Goal: Task Accomplishment & Management: Use online tool/utility

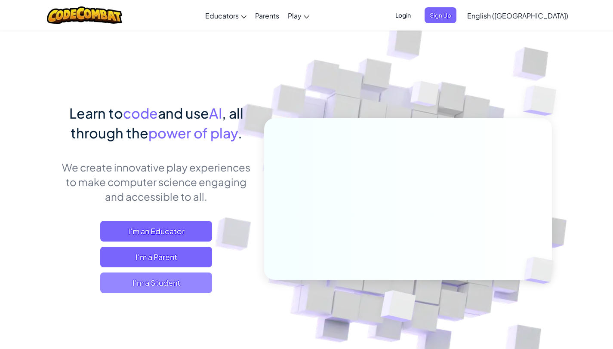
click at [167, 284] on span "I'm a Student" at bounding box center [156, 283] width 112 height 21
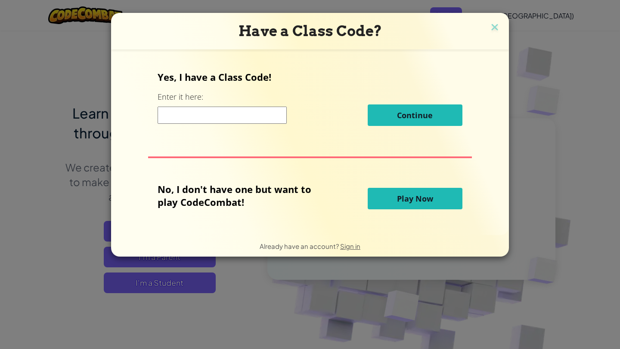
click at [410, 200] on span "Play Now" at bounding box center [415, 199] width 36 height 10
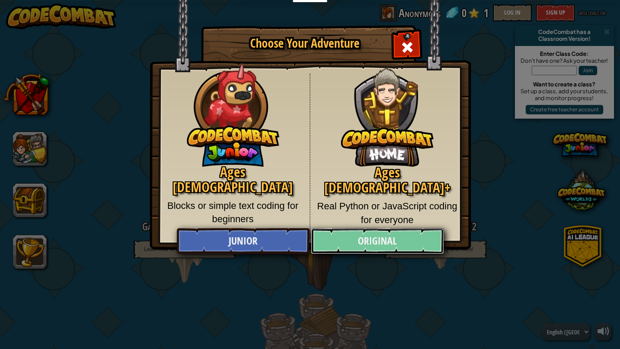
click at [402, 239] on link "Original" at bounding box center [377, 242] width 133 height 26
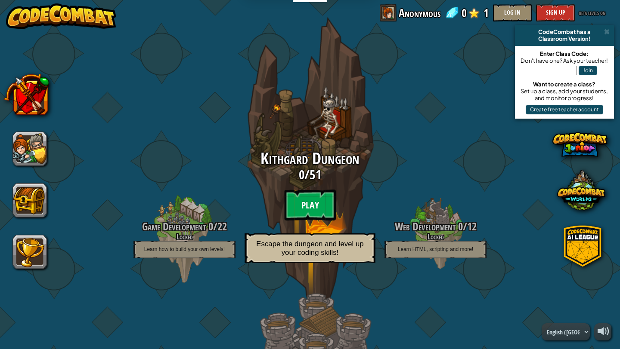
click at [296, 209] on btn "Play" at bounding box center [310, 205] width 52 height 31
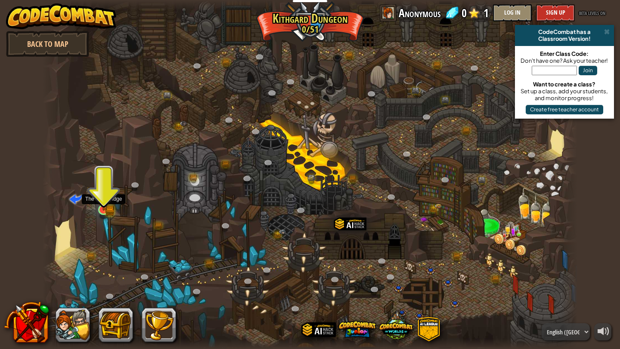
click at [103, 210] on img at bounding box center [104, 196] width 14 height 30
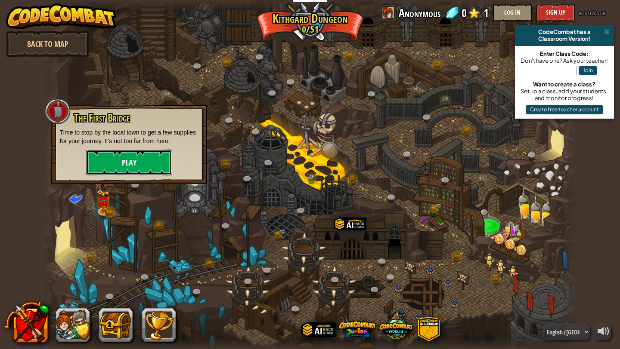
click at [121, 164] on button "Play" at bounding box center [129, 163] width 86 height 26
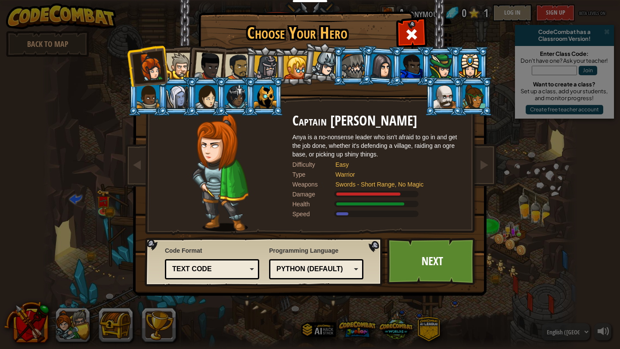
click at [478, 98] on div at bounding box center [474, 96] width 22 height 23
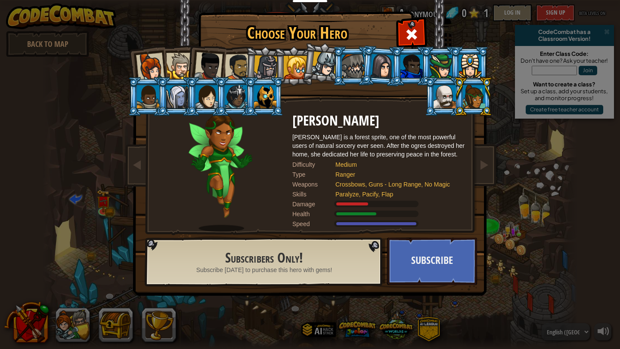
click at [158, 102] on li at bounding box center [176, 96] width 39 height 39
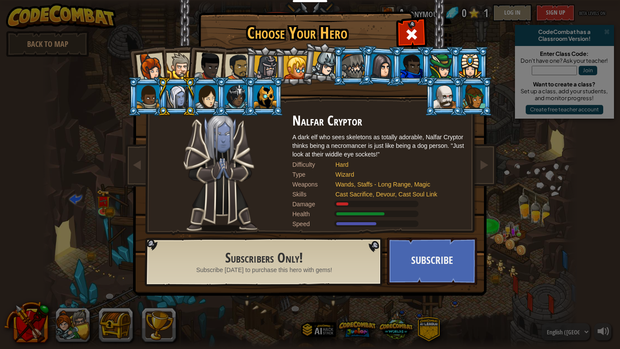
click at [145, 97] on div at bounding box center [148, 96] width 22 height 23
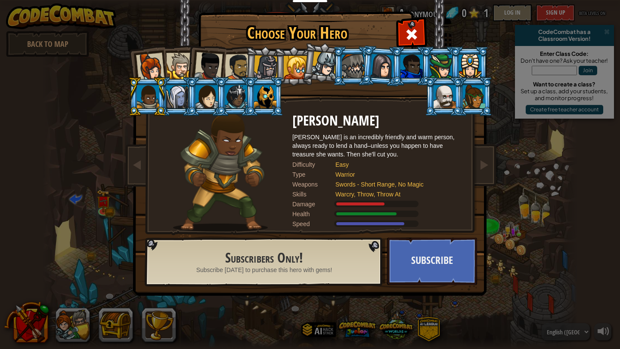
click at [240, 100] on div at bounding box center [236, 96] width 22 height 23
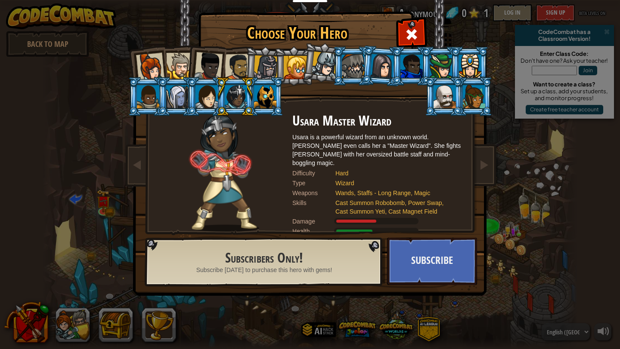
click at [474, 97] on div at bounding box center [474, 96] width 22 height 23
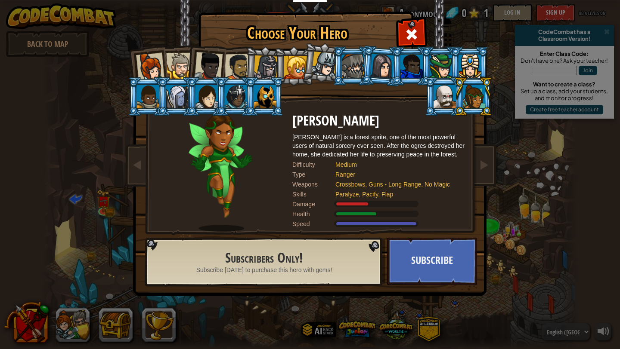
click at [235, 97] on div at bounding box center [236, 96] width 22 height 23
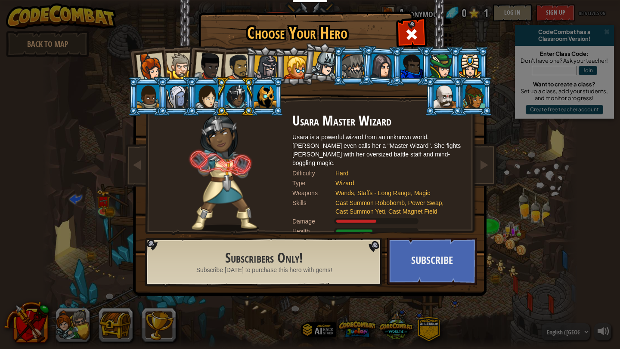
click at [474, 102] on div at bounding box center [474, 96] width 22 height 23
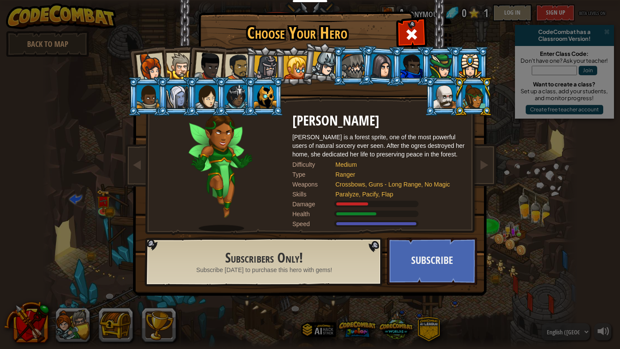
click at [133, 103] on li at bounding box center [147, 96] width 39 height 39
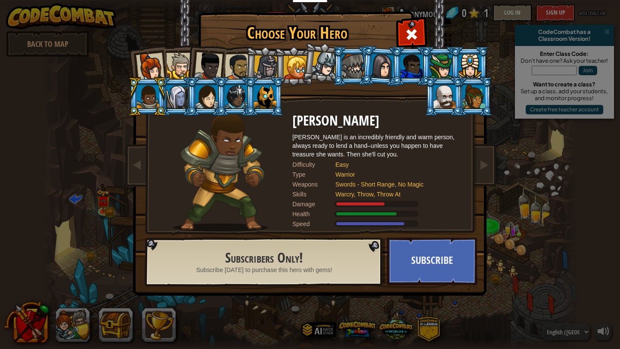
click at [209, 69] on div at bounding box center [208, 66] width 28 height 28
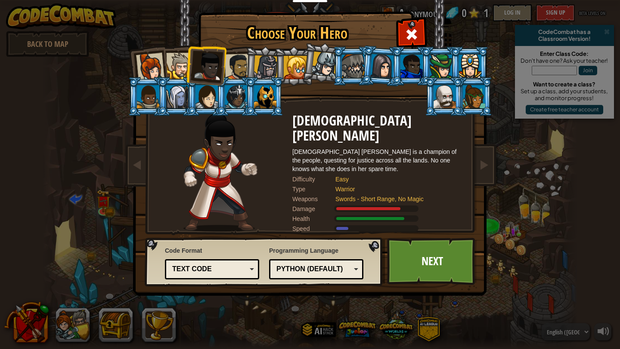
click at [301, 65] on div at bounding box center [295, 67] width 23 height 23
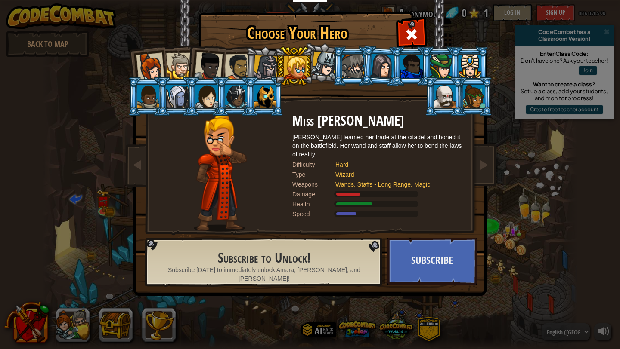
click at [216, 65] on div at bounding box center [208, 66] width 28 height 28
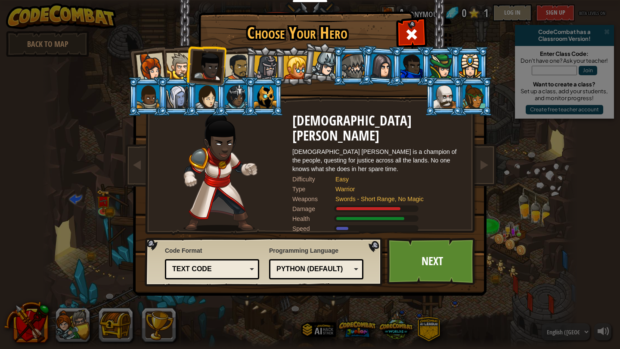
click at [345, 271] on div "Python (Default)" at bounding box center [313, 270] width 74 height 10
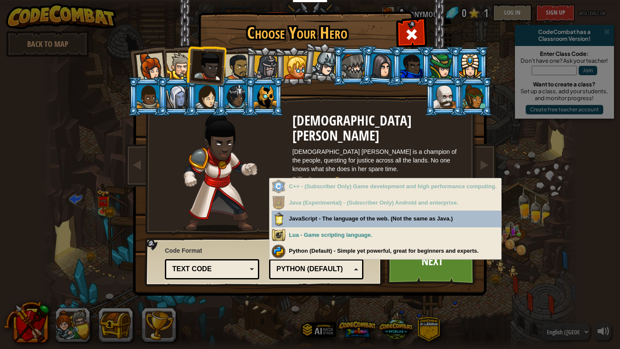
click at [221, 263] on div "Text code" at bounding box center [211, 269] width 83 height 13
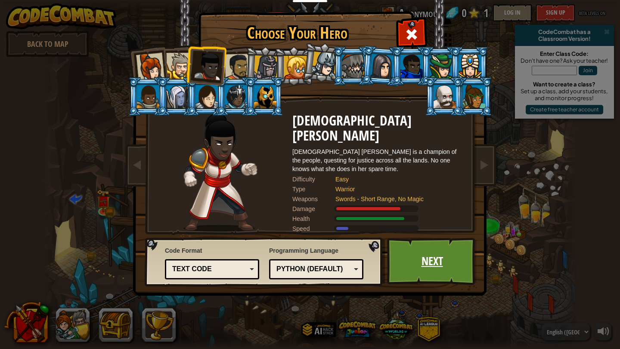
click at [436, 267] on link "Next" at bounding box center [432, 261] width 90 height 47
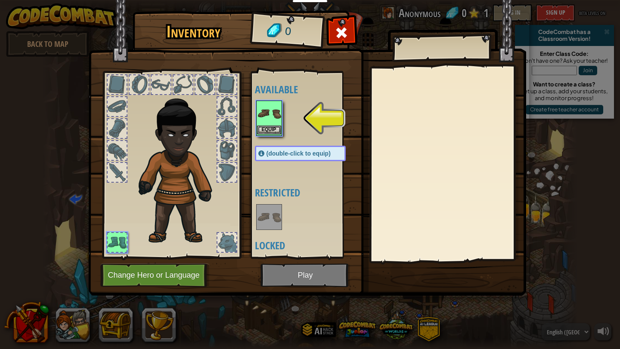
click at [268, 116] on img at bounding box center [269, 114] width 24 height 24
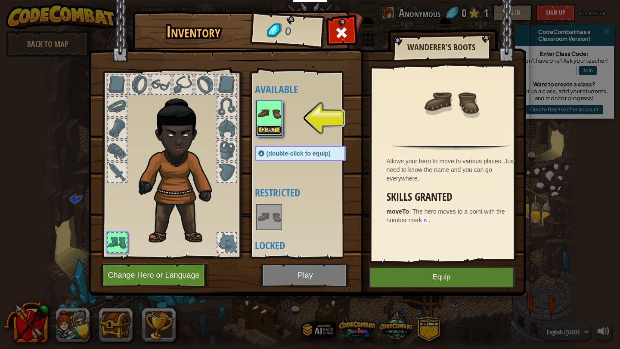
click at [270, 131] on button "Equip" at bounding box center [269, 130] width 24 height 9
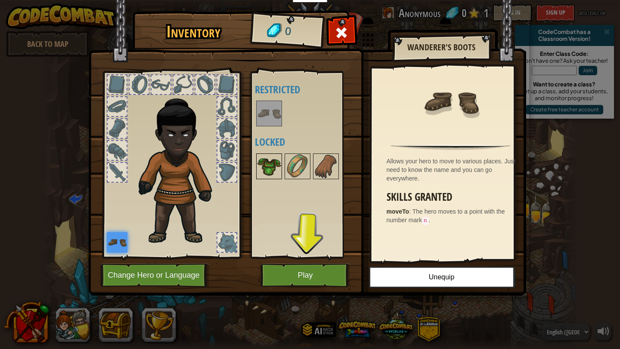
click at [267, 175] on img at bounding box center [269, 166] width 24 height 24
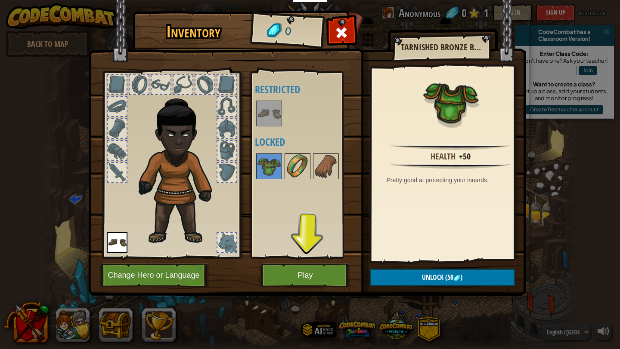
click at [290, 168] on img at bounding box center [297, 166] width 24 height 24
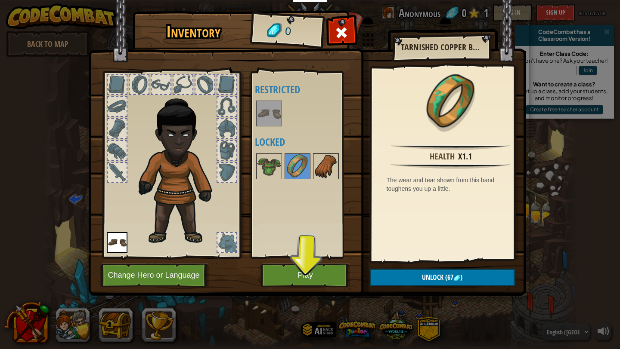
click at [325, 167] on img at bounding box center [326, 166] width 24 height 24
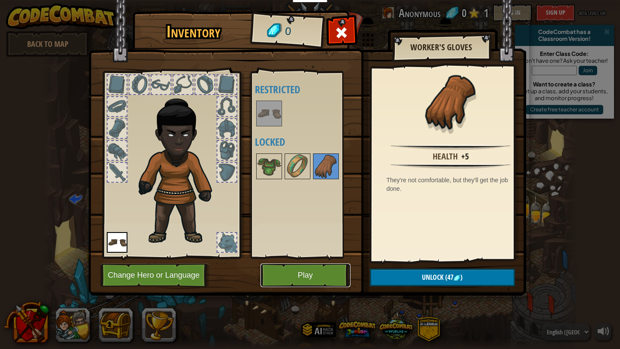
click at [292, 278] on button "Play" at bounding box center [305, 276] width 90 height 24
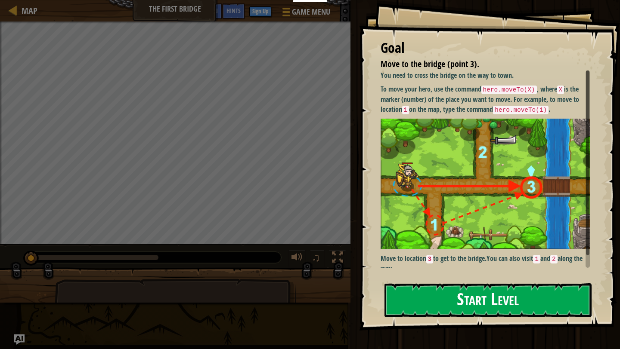
click at [462, 302] on button "Start Level" at bounding box center [487, 301] width 207 height 34
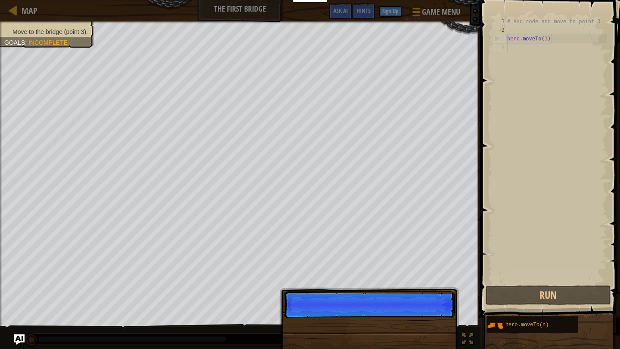
click at [400, 318] on p "Skip (esc) Continue" at bounding box center [369, 305] width 171 height 27
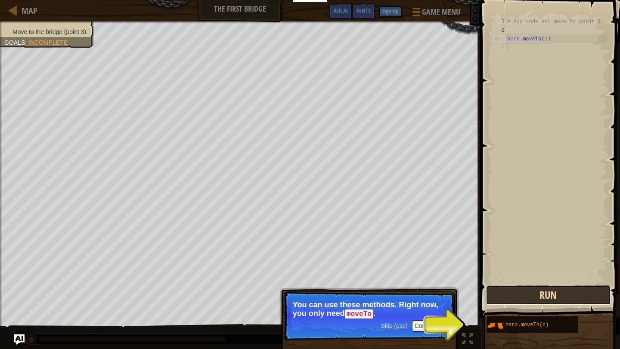
click at [526, 299] on button "Run" at bounding box center [547, 296] width 125 height 20
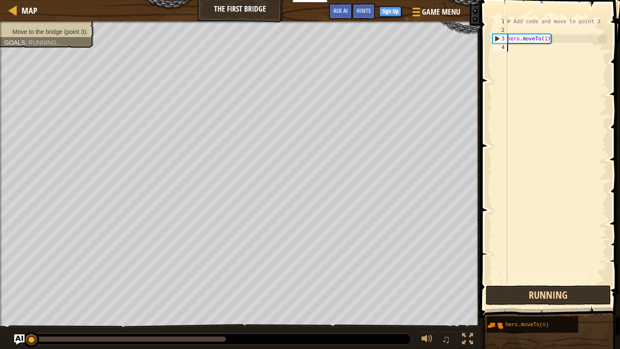
scroll to position [4, 0]
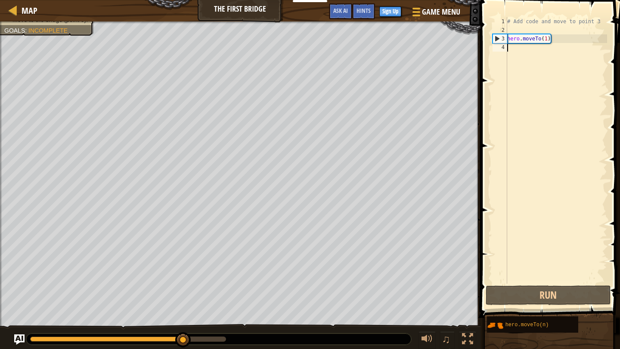
click at [547, 39] on div "# Add code and move to point 3 hero . moveTo ( 1 )" at bounding box center [556, 159] width 102 height 284
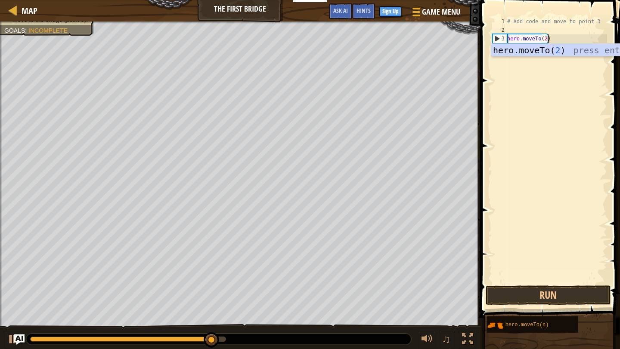
scroll to position [4, 3]
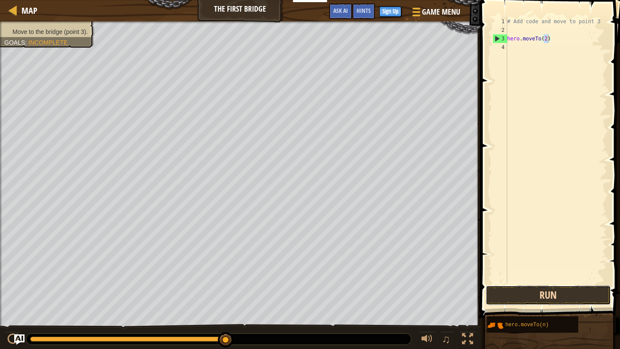
click at [540, 296] on button "Run" at bounding box center [547, 296] width 125 height 20
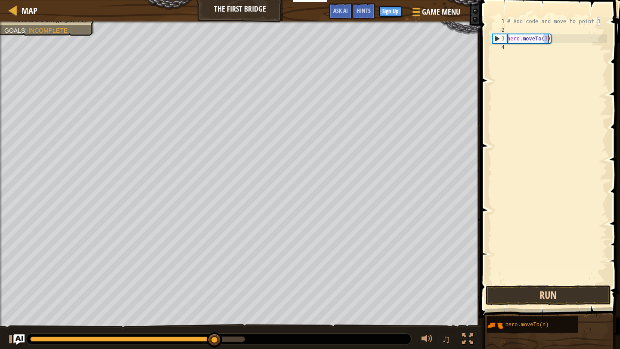
type textarea "hero.moveTo(3)"
click at [534, 293] on button "Run" at bounding box center [547, 296] width 125 height 20
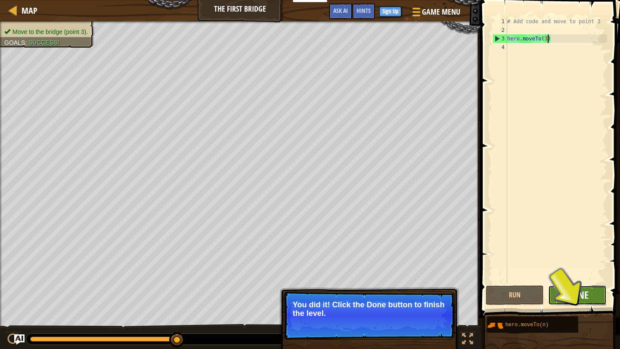
click at [569, 295] on span "Done" at bounding box center [577, 295] width 22 height 14
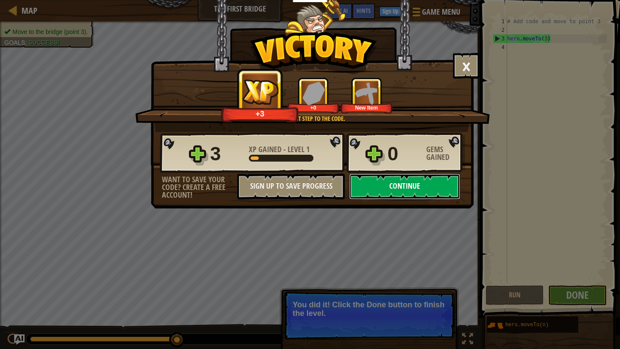
click at [418, 185] on button "Continue" at bounding box center [404, 187] width 111 height 26
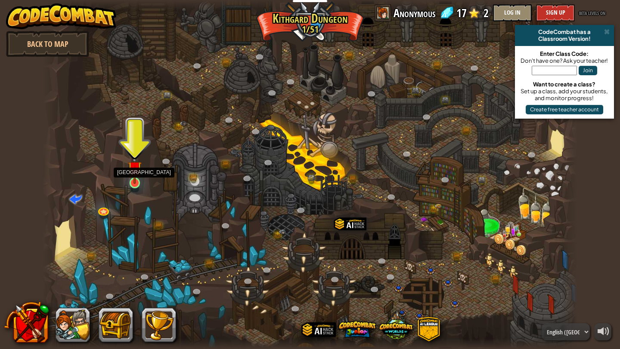
click at [133, 179] on img at bounding box center [135, 168] width 14 height 32
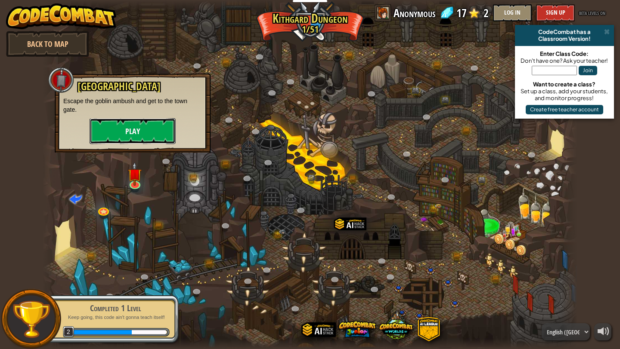
click at [130, 137] on button "Play" at bounding box center [133, 131] width 86 height 26
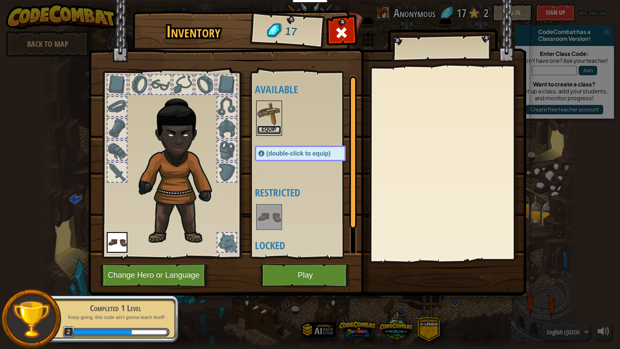
click at [268, 129] on button "Equip" at bounding box center [269, 130] width 24 height 9
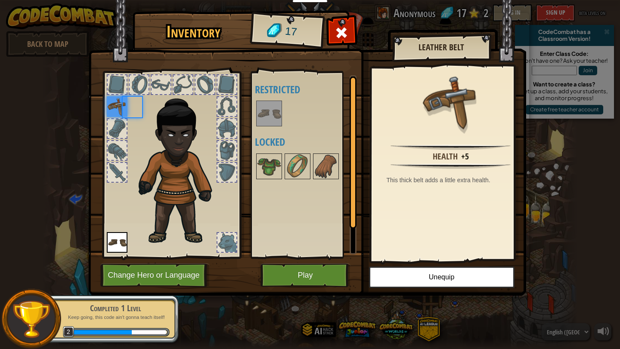
click at [268, 129] on div "Available Equip (double-click to equip) Restricted Locked" at bounding box center [309, 164] width 108 height 179
click at [290, 280] on button "Play" at bounding box center [305, 276] width 90 height 24
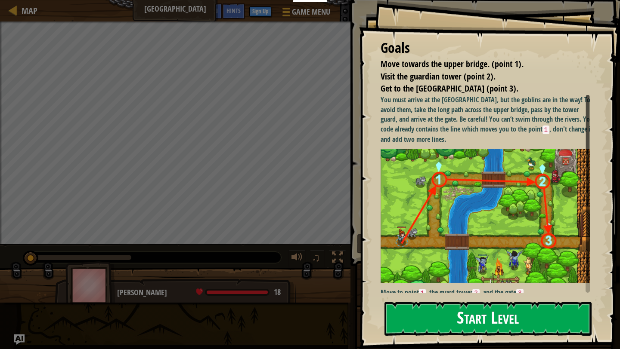
click at [402, 320] on button "Start Level" at bounding box center [487, 319] width 207 height 34
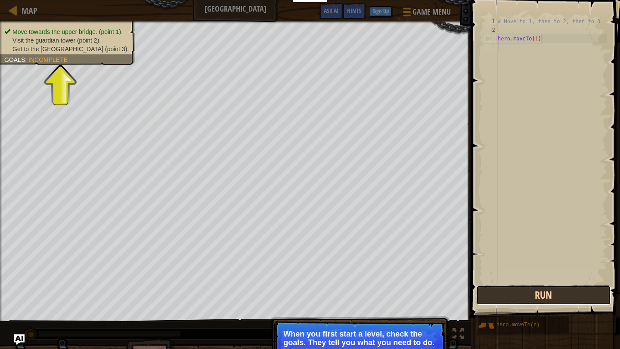
click at [518, 294] on button "Run" at bounding box center [543, 296] width 134 height 20
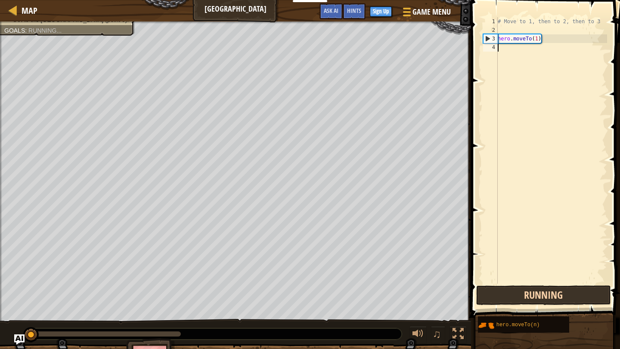
scroll to position [4, 0]
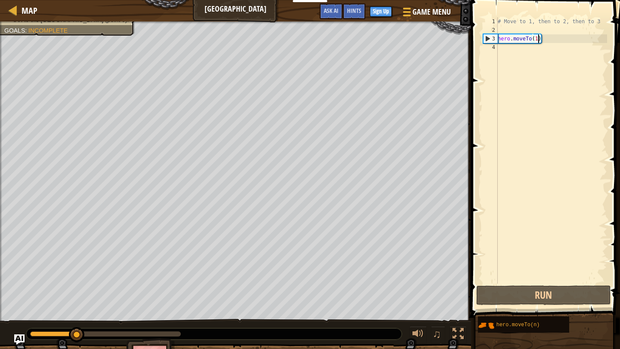
click at [538, 40] on div "# Move to 1, then to 2, then to 3 hero . moveTo ( 1 )" at bounding box center [551, 159] width 111 height 284
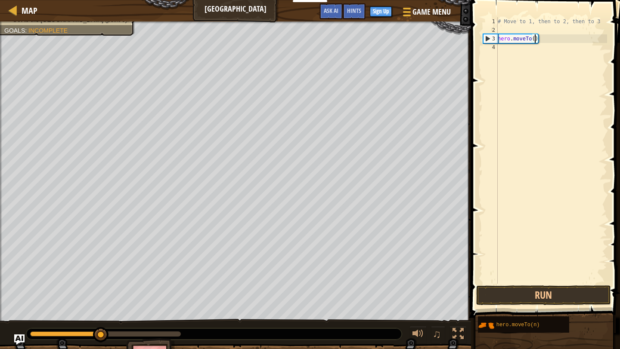
scroll to position [4, 3]
click at [515, 292] on button "Run" at bounding box center [543, 296] width 134 height 20
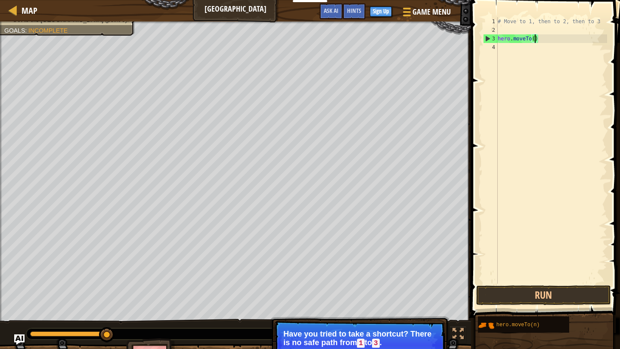
type textarea "hero.moveTo(1)"
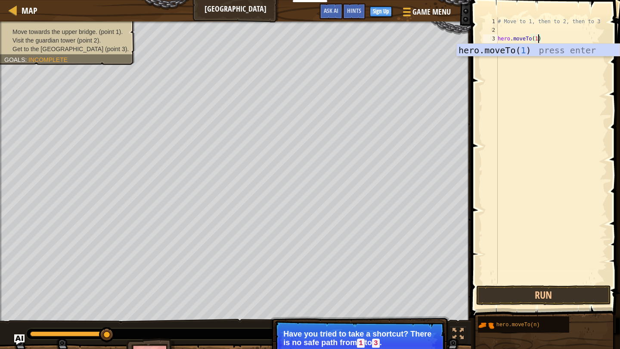
click at [556, 37] on div "# Move to 1, then to 2, then to 3 hero . moveTo ( 1 )" at bounding box center [551, 159] width 111 height 284
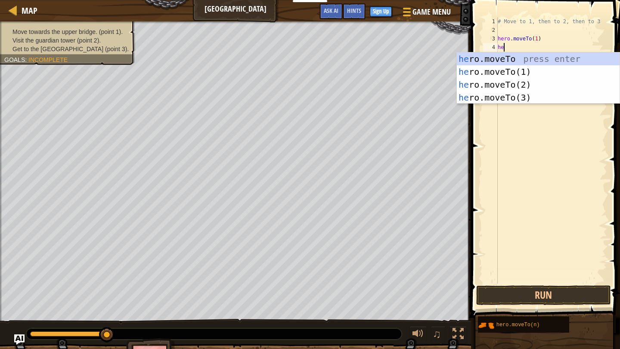
scroll to position [4, 0]
click at [536, 88] on div "hero .moveTo press enter hero .moveTo(1) press enter hero .moveTo(2) press ente…" at bounding box center [538, 91] width 163 height 77
type textarea "hero.moveTo(2)"
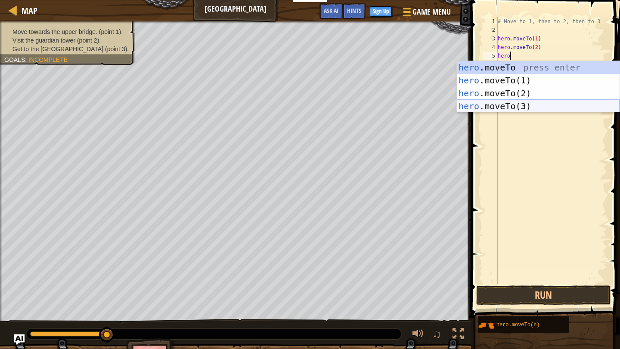
click at [532, 106] on div "hero .moveTo press enter hero .moveTo(1) press enter hero .moveTo(2) press ente…" at bounding box center [538, 99] width 163 height 77
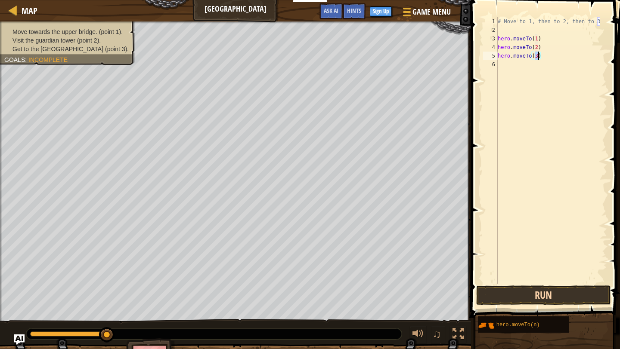
type textarea "hero.moveTo(3)"
click at [531, 298] on button "Run" at bounding box center [543, 296] width 134 height 20
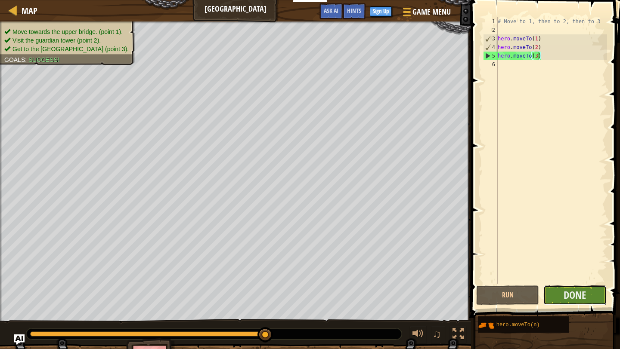
click at [562, 298] on button "Done" at bounding box center [574, 296] width 63 height 20
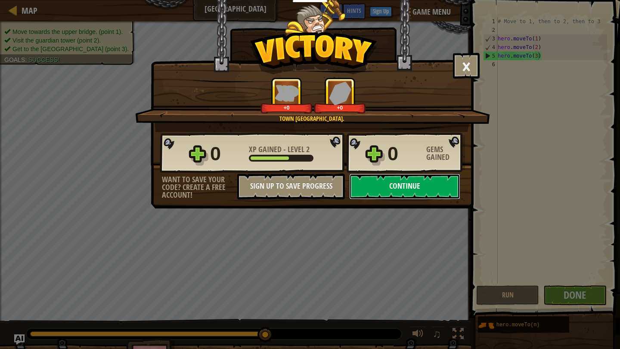
click at [411, 185] on button "Continue" at bounding box center [404, 187] width 111 height 26
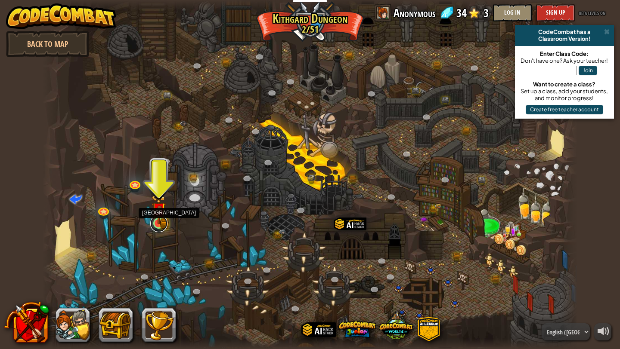
click at [161, 224] on link at bounding box center [158, 223] width 17 height 17
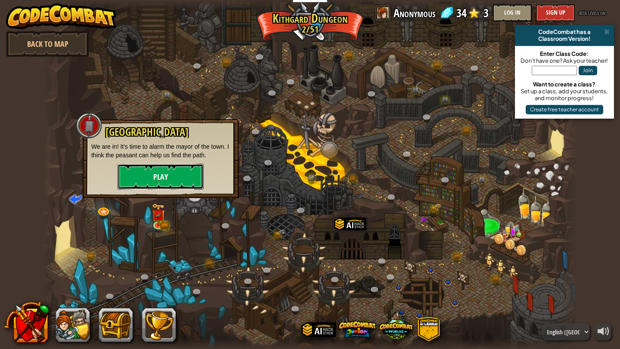
click at [165, 179] on button "Play" at bounding box center [160, 177] width 86 height 26
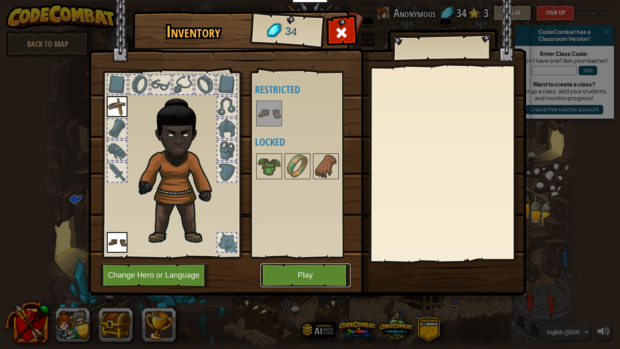
click at [287, 273] on button "Play" at bounding box center [305, 276] width 90 height 24
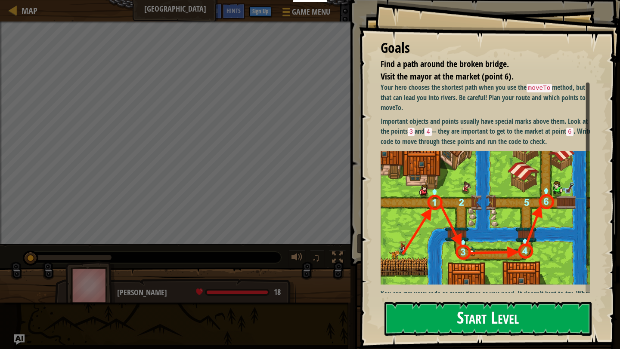
click at [423, 318] on button "Start Level" at bounding box center [487, 319] width 207 height 34
